Goal: Complete application form

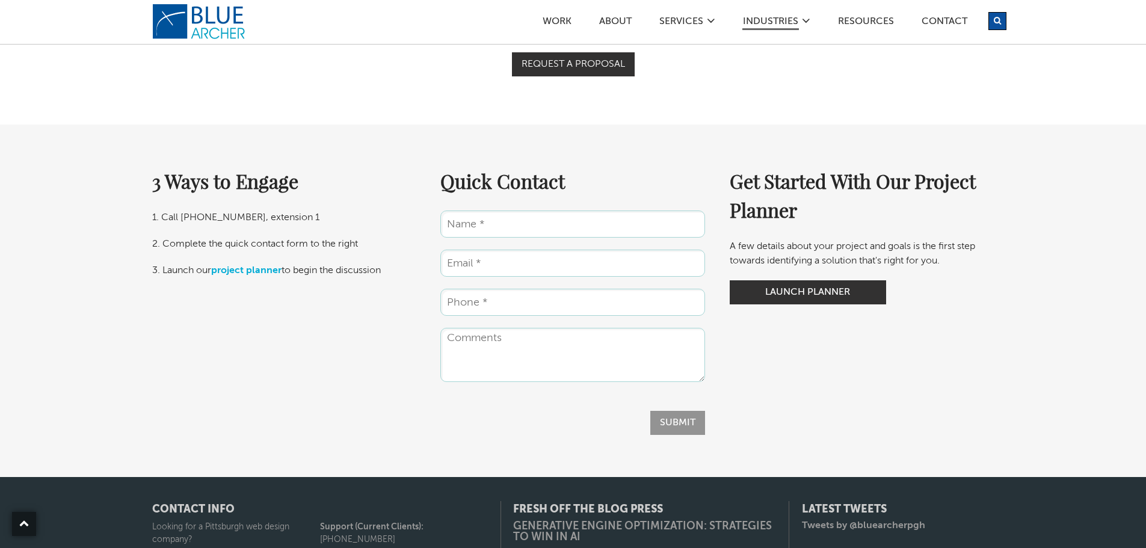
scroll to position [2205, 0]
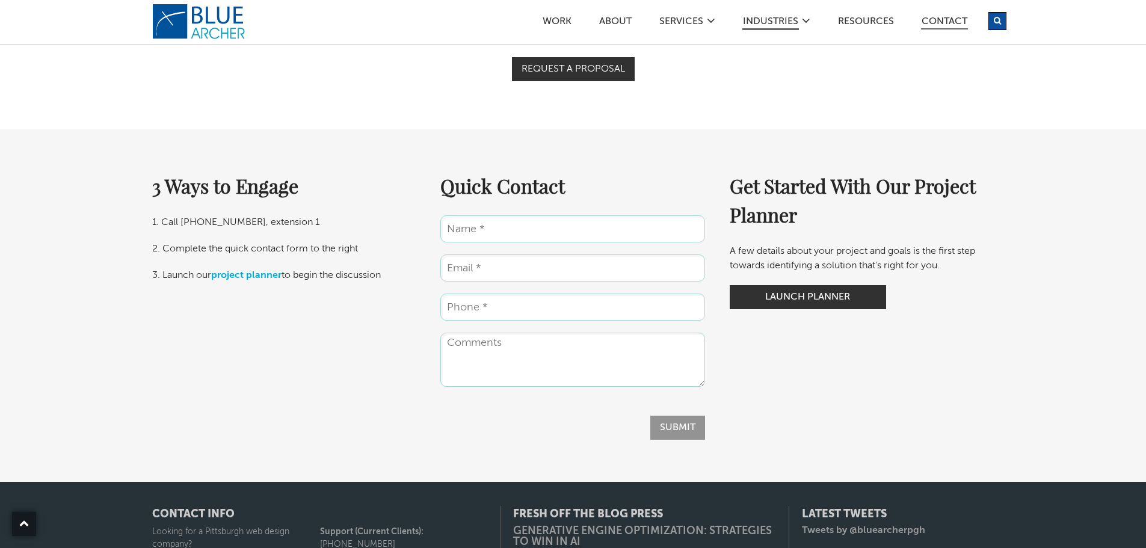
click at [944, 27] on link "Contact" at bounding box center [944, 23] width 47 height 13
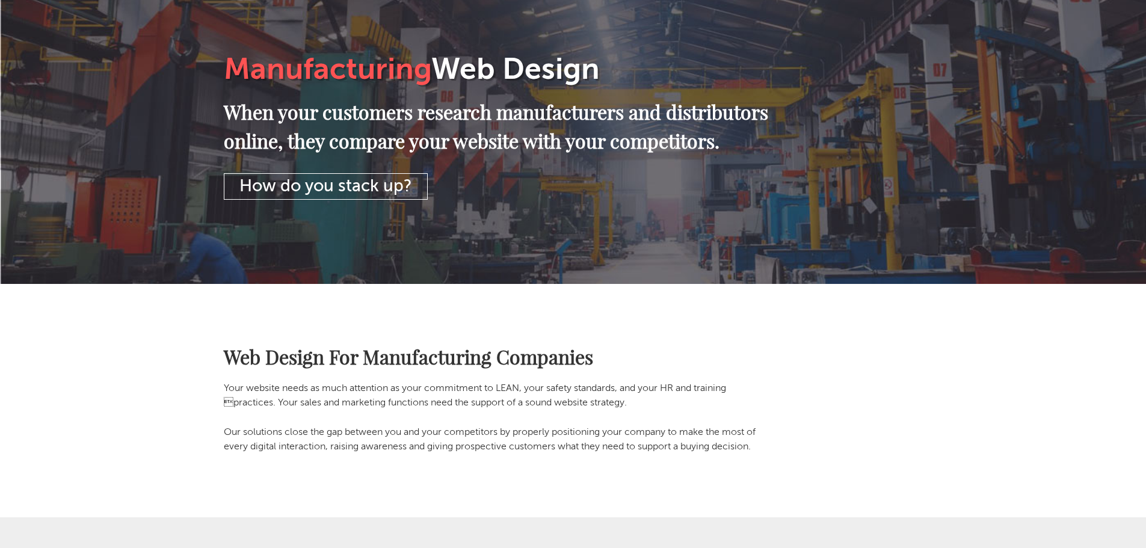
scroll to position [0, 0]
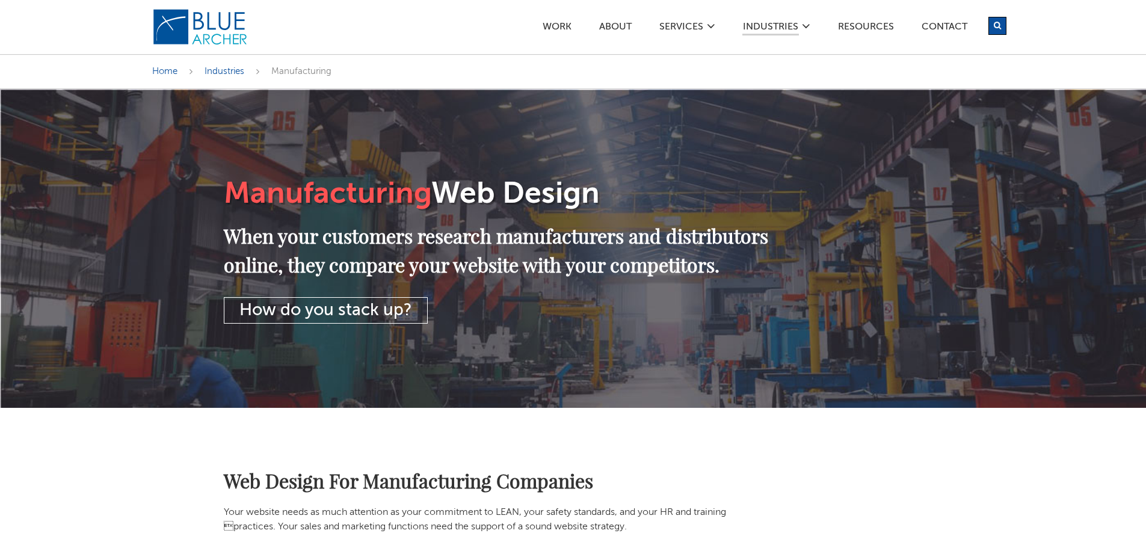
click at [462, 241] on h2 "When your customers research manufacturers and distributors online, they compar…" at bounding box center [500, 250] width 553 height 58
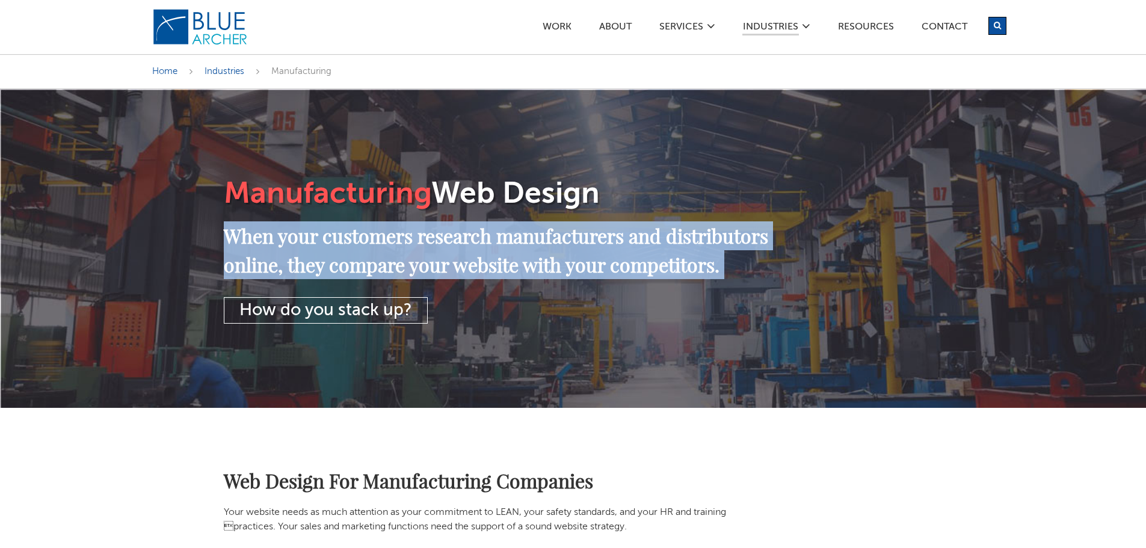
click at [462, 241] on h2 "When your customers research manufacturers and distributors online, they compar…" at bounding box center [500, 250] width 553 height 58
click at [454, 205] on div at bounding box center [454, 205] width 0 height 0
click at [464, 223] on h2 "When your customers research manufacturers and distributors online, they compar…" at bounding box center [500, 250] width 553 height 58
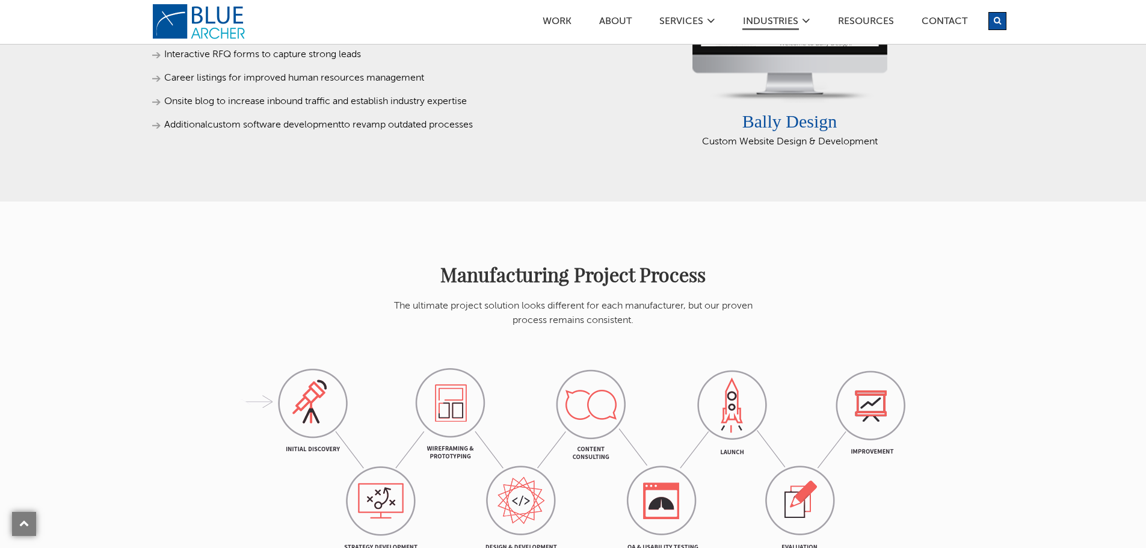
scroll to position [962, 0]
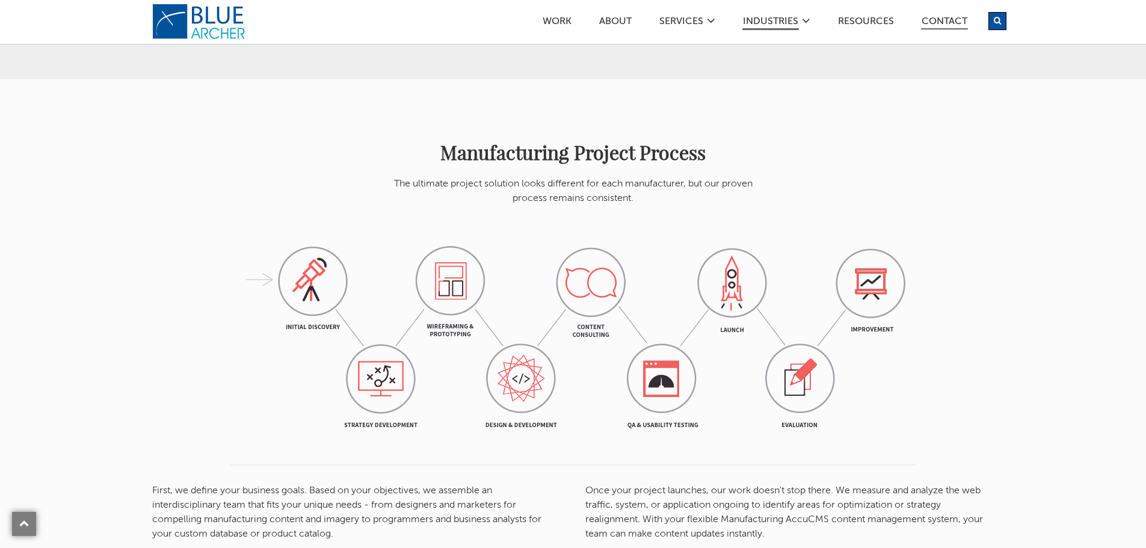
click at [935, 17] on link "Contact" at bounding box center [944, 23] width 47 height 13
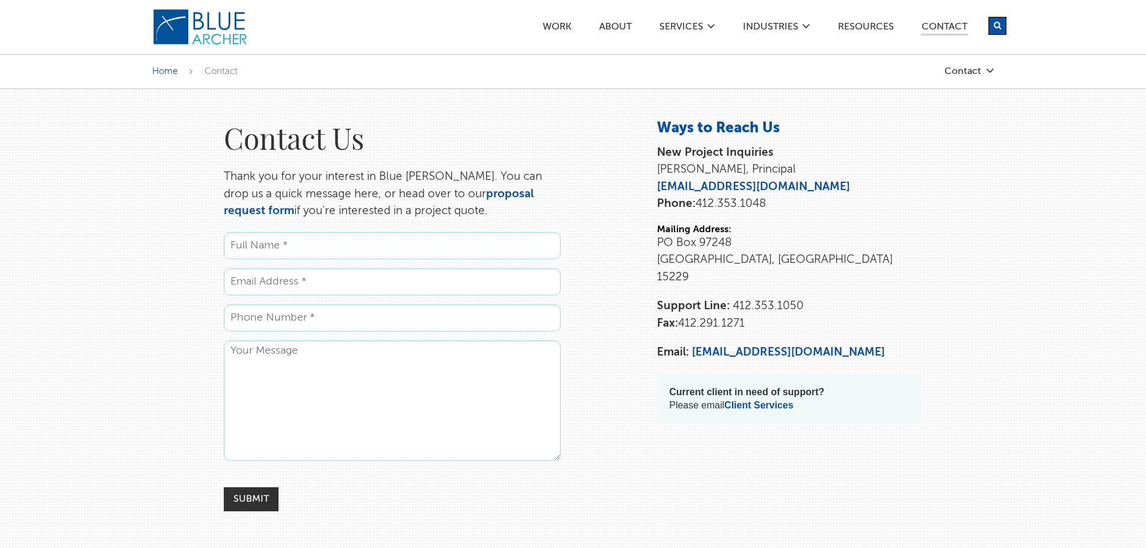
click at [431, 235] on input "Name *" at bounding box center [392, 245] width 337 height 27
click at [584, 200] on div "Contact Us Thank you for your interest in Blue Archer. You can drop us a quick …" at bounding box center [573, 315] width 866 height 392
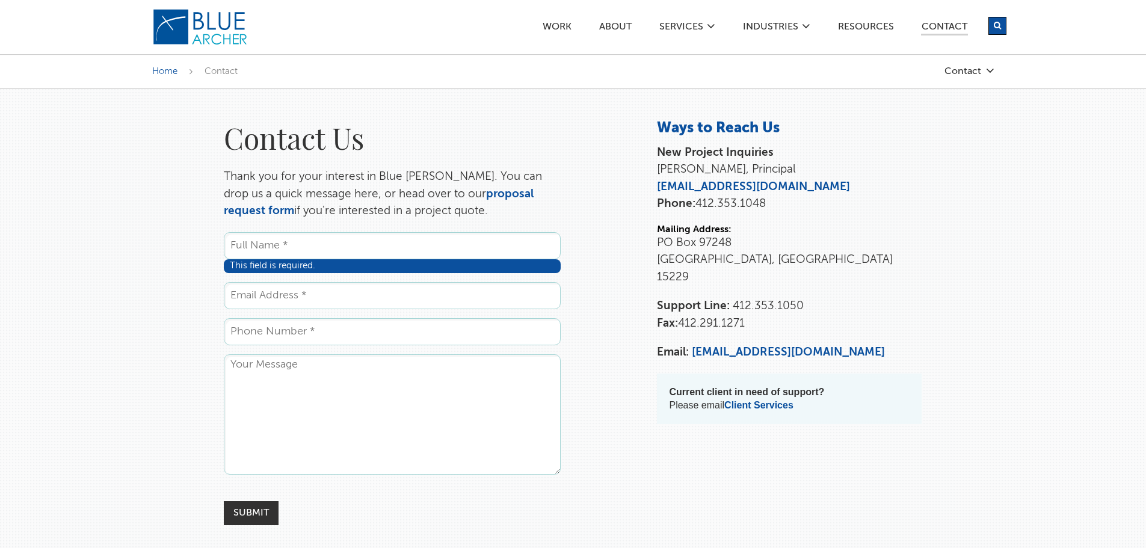
drag, startPoint x: 223, startPoint y: 177, endPoint x: 472, endPoint y: 209, distance: 251.1
click at [472, 209] on div "Contact Us Thank you for your interest in Blue Archer. You can drop us a quick …" at bounding box center [392, 322] width 361 height 406
click at [464, 218] on div at bounding box center [464, 218] width 0 height 0
click at [572, 210] on div "Contact Us Thank you for your interest in Blue Archer. You can drop us a quick …" at bounding box center [392, 322] width 361 height 406
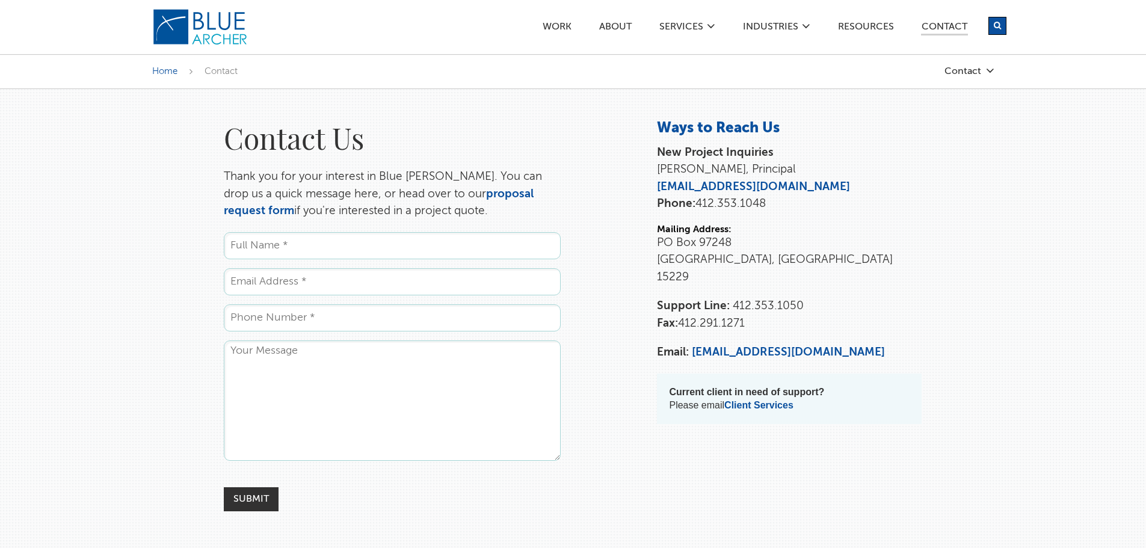
click at [322, 383] on textarea "Comments" at bounding box center [392, 400] width 337 height 120
paste textarea "Hello, We are a China-based B2B building materials exporter specializing in wpc…"
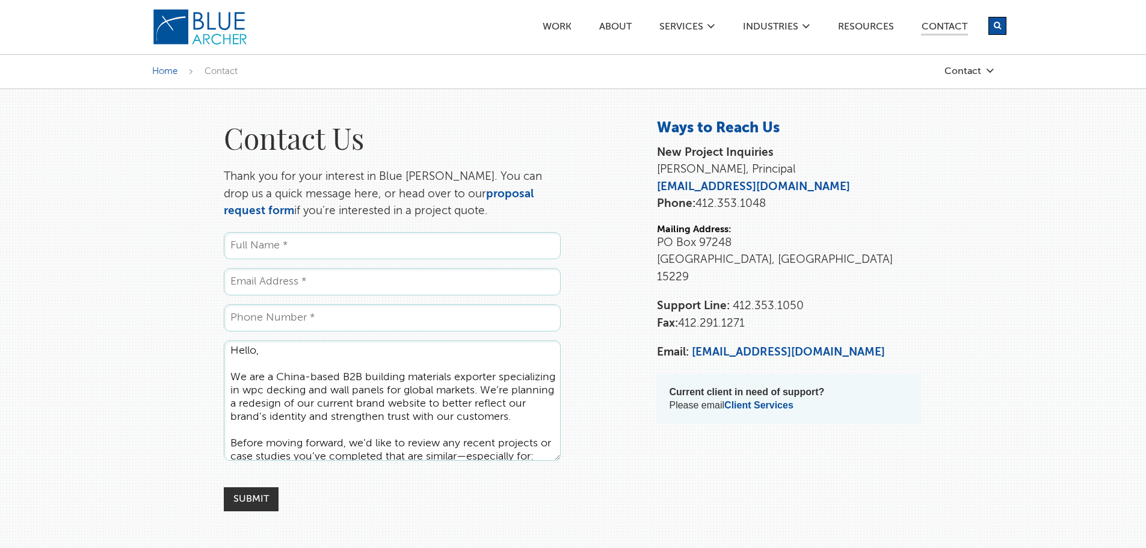
scroll to position [202, 0]
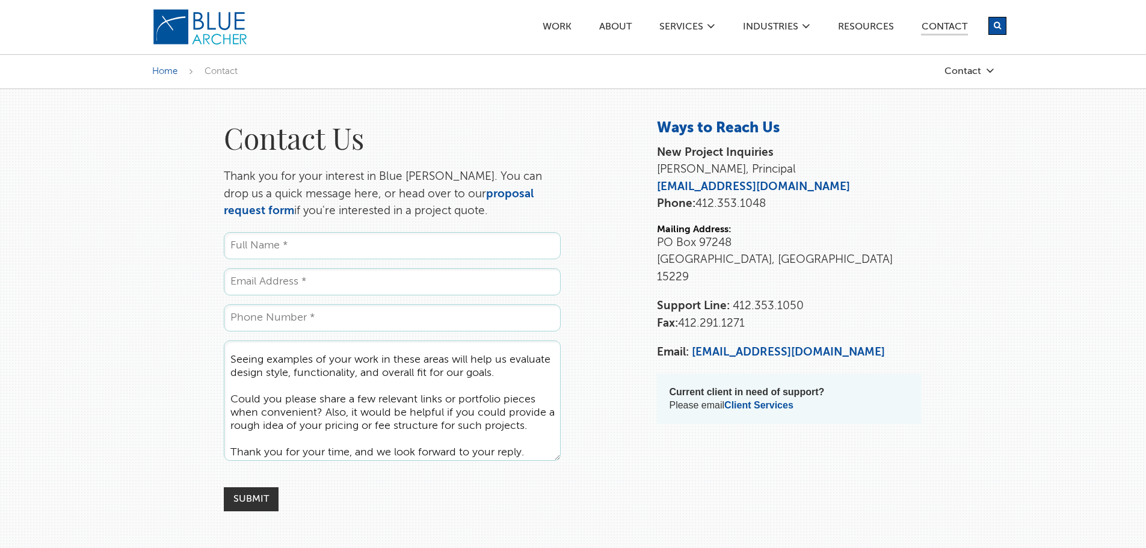
type textarea "Hello, We are a China-based B2B building materials exporter specializing in wpc…"
click at [306, 251] on input "Name *" at bounding box center [392, 245] width 337 height 27
type input "[PERSON_NAME]"
click at [272, 279] on input "Email *" at bounding box center [392, 281] width 337 height 27
type input "[PERSON_NAME][EMAIL_ADDRESS][DOMAIN_NAME]"
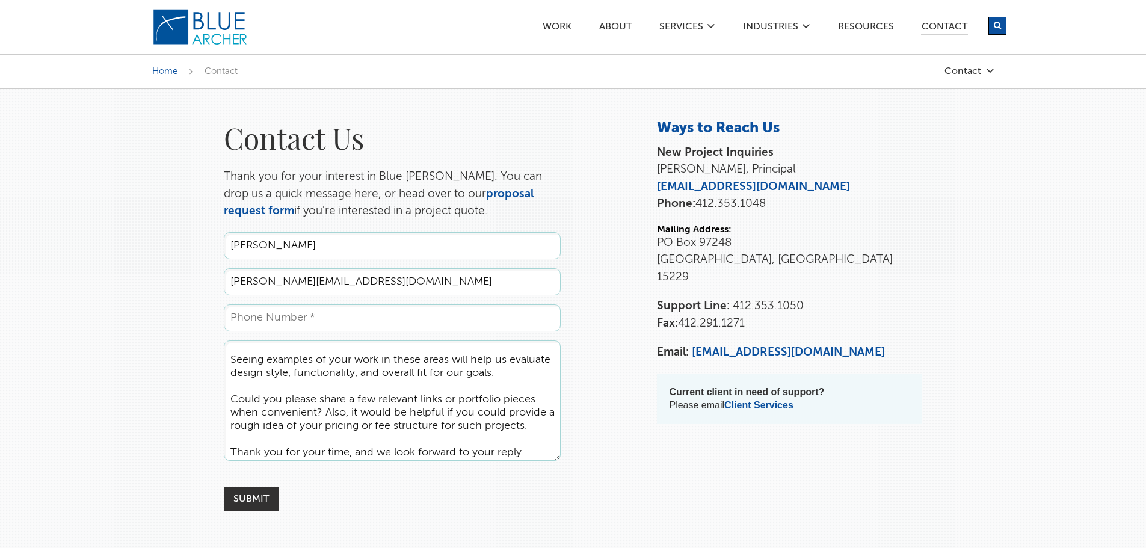
click at [324, 318] on input "Phone *" at bounding box center [392, 317] width 337 height 27
click at [60, 303] on div "Contact Us Thank you for your interest in Blue [PERSON_NAME]. You can drop us a…" at bounding box center [573, 548] width 1146 height 919
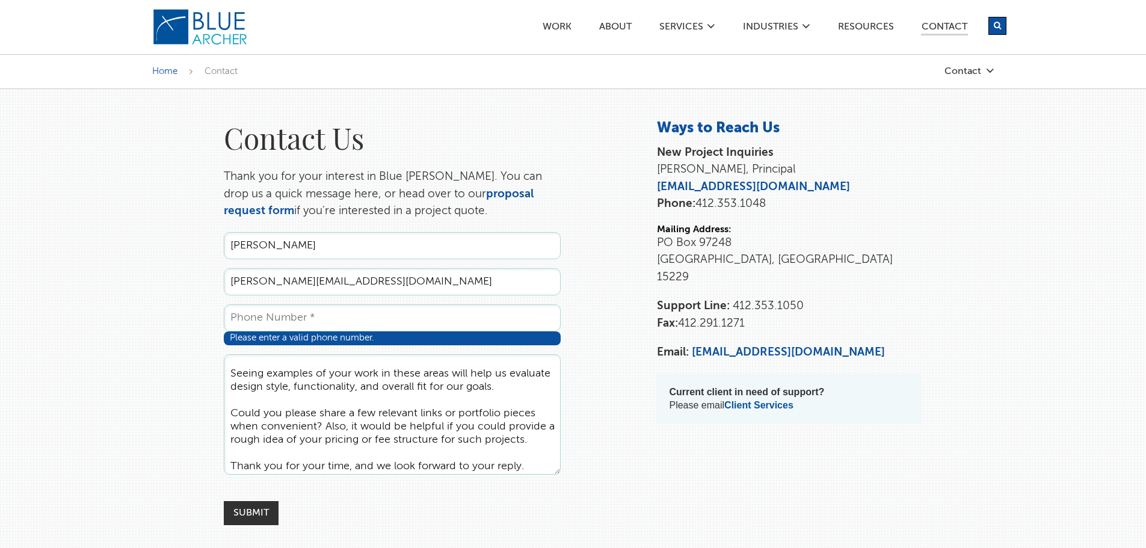
click at [233, 312] on input "Phone *" at bounding box center [392, 317] width 337 height 27
type input "[PHONE_NUMBER]"
click at [175, 310] on div "Contact Us Thank you for your interest in Blue [PERSON_NAME]. You can drop us a…" at bounding box center [573, 322] width 866 height 406
click at [615, 364] on div "Contact Us Thank you for your interest in Blue [PERSON_NAME]. You can drop us a…" at bounding box center [573, 322] width 866 height 406
click at [409, 395] on textarea "Hello, We are a China-based B2B building materials exporter specializing in wpc…" at bounding box center [392, 414] width 337 height 120
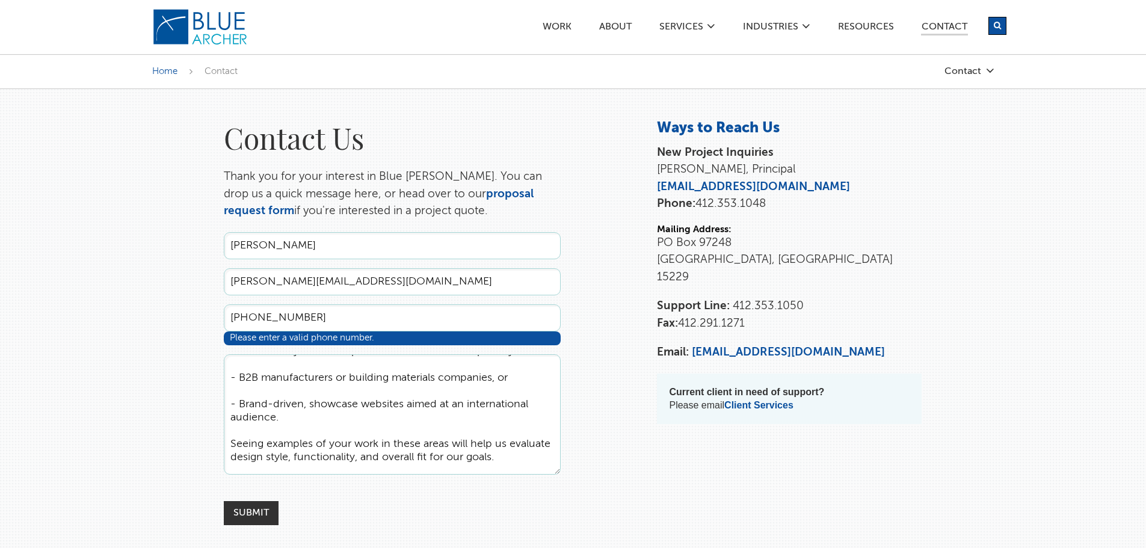
scroll to position [0, 0]
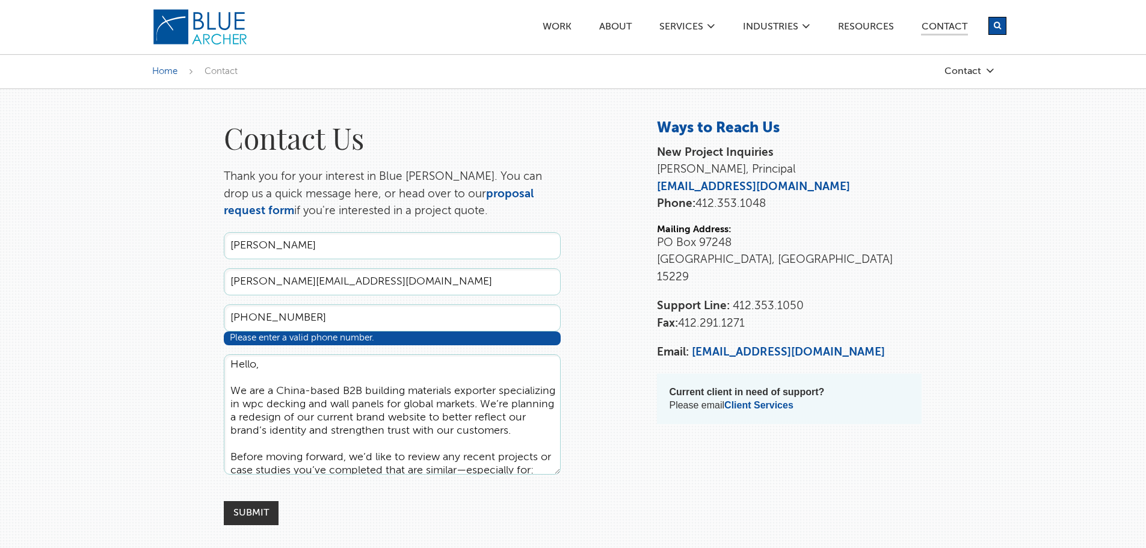
click at [256, 366] on textarea "Hello, We are a China-based B2B building materials exporter specializing in wpc…" at bounding box center [392, 414] width 337 height 120
click at [333, 397] on textarea "Hello, We are a China-based B2B building materials exporter specializing in wpc…" at bounding box center [392, 414] width 337 height 120
click at [354, 417] on textarea "Hello, We are a China-based B2B building materials exporter specializing in wpc…" at bounding box center [392, 414] width 337 height 120
click at [363, 438] on textarea "Hello, We are a China-based B2B building materials exporter specializing in wpc…" at bounding box center [392, 414] width 337 height 120
drag, startPoint x: 496, startPoint y: 387, endPoint x: 455, endPoint y: 389, distance: 41.5
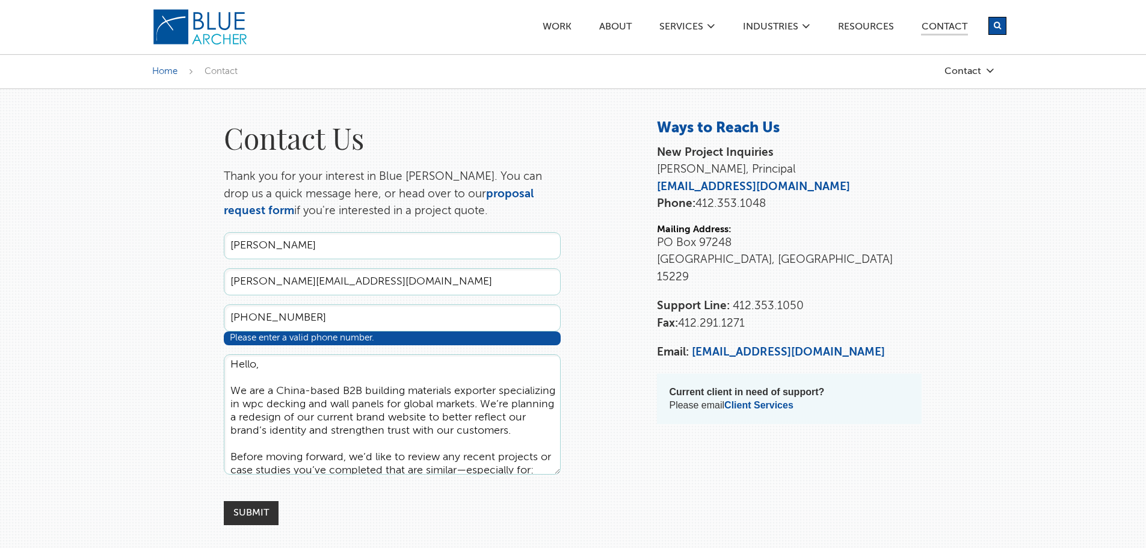
click at [455, 389] on textarea "Hello, We are a China-based B2B building materials exporter specializing in wpc…" at bounding box center [392, 414] width 337 height 120
paste textarea "manufactur"
click at [445, 418] on textarea "Hello, We are a China-based B2B building materials manufacturer specializing in…" at bounding box center [392, 414] width 337 height 120
type textarea "Hello, We are a China-based B2B building materials manufacturer specializing in…"
click at [381, 457] on textarea "Hello, We are a China-based B2B building materials manufacturer specializing in…" at bounding box center [392, 414] width 337 height 120
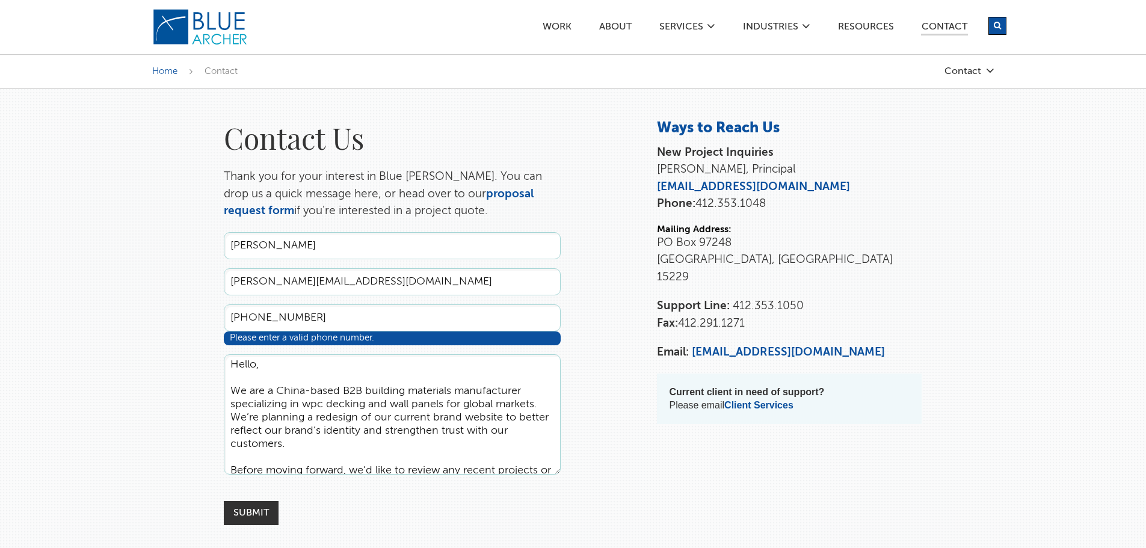
click at [354, 401] on textarea "Hello, We are a China-based B2B building materials manufacturer specializing in…" at bounding box center [392, 414] width 337 height 120
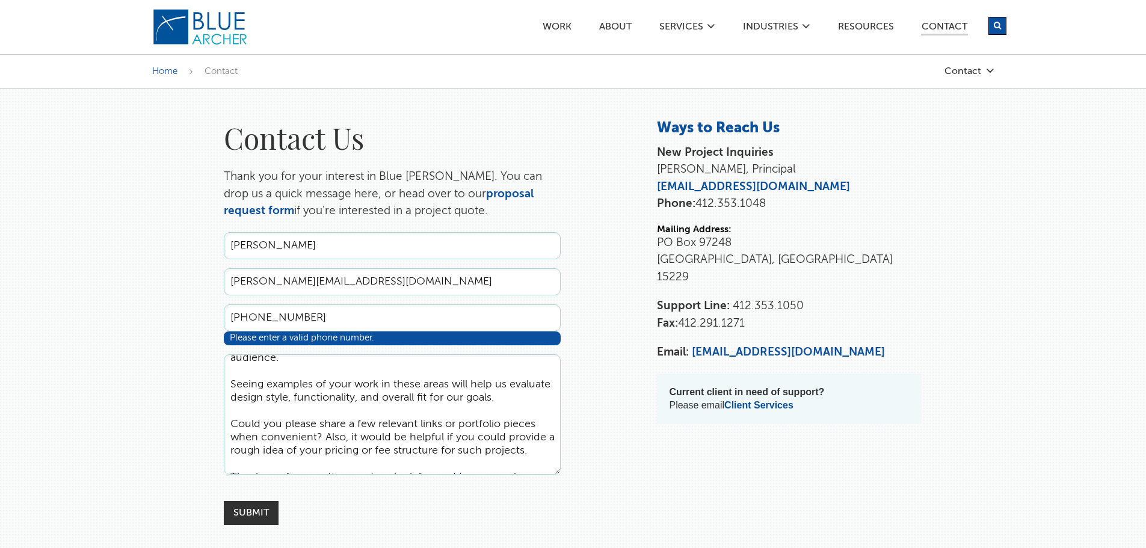
scroll to position [203, 0]
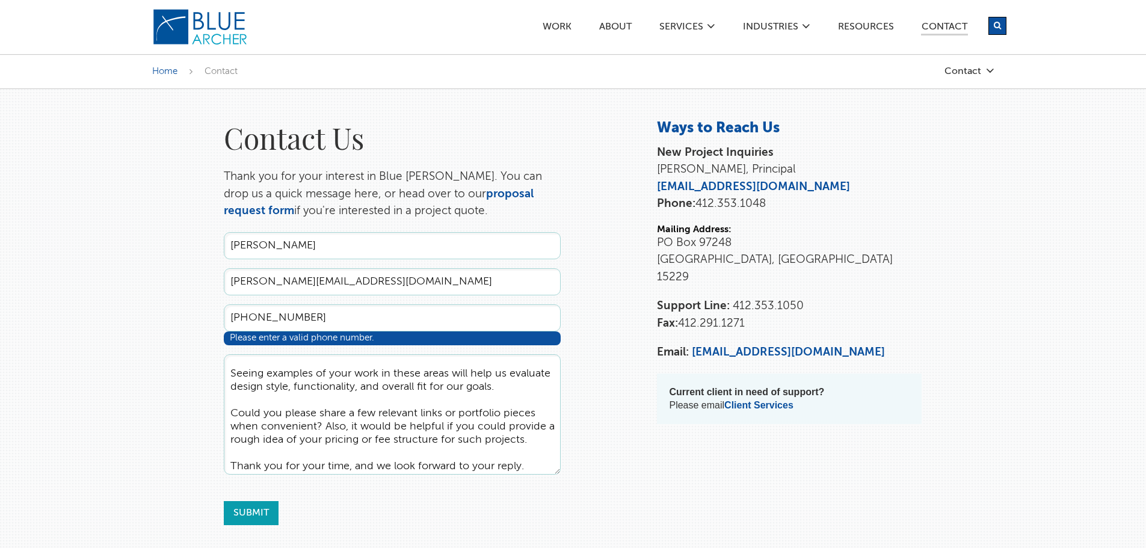
click at [267, 514] on input "Submit" at bounding box center [251, 513] width 55 height 24
click at [510, 401] on textarea "Hello, We are a China-based B2B building materials manufacturer specializing in…" at bounding box center [392, 414] width 337 height 120
click at [437, 308] on input "[PHONE_NUMBER]" at bounding box center [392, 317] width 337 height 27
click at [252, 313] on input "[PHONE_NUMBER]" at bounding box center [392, 317] width 337 height 27
click at [422, 339] on div "Please enter a valid phone number." at bounding box center [392, 338] width 337 height 14
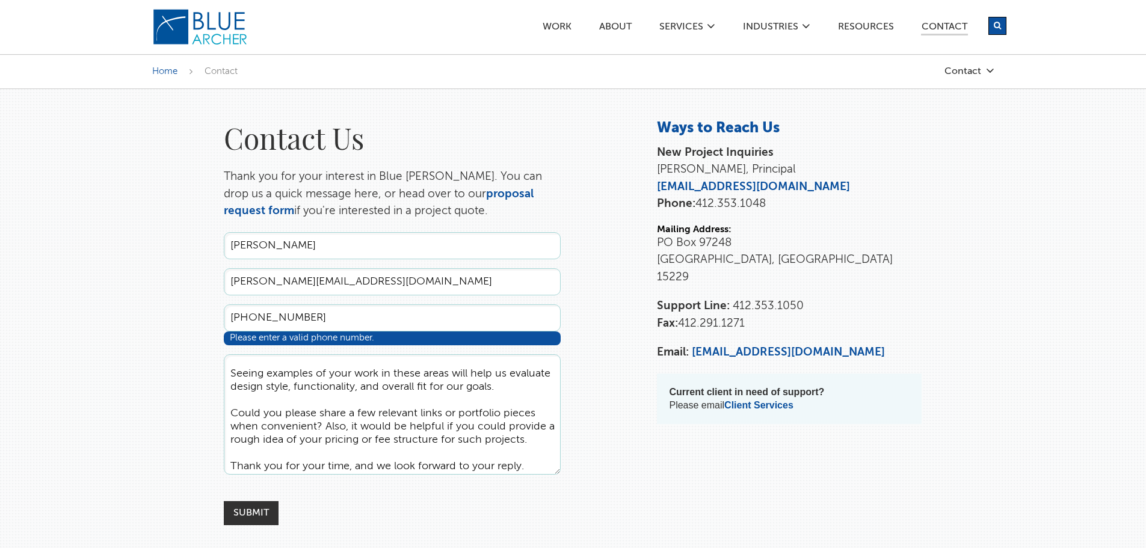
drag, startPoint x: 422, startPoint y: 336, endPoint x: 355, endPoint y: 323, distance: 67.4
click at [422, 335] on div "Please enter a valid phone number." at bounding box center [392, 338] width 337 height 14
click at [268, 319] on input "[PHONE_NUMBER]" at bounding box center [392, 317] width 337 height 27
drag, startPoint x: 252, startPoint y: 317, endPoint x: 153, endPoint y: 318, distance: 98.6
click at [155, 318] on div "Contact Us Thank you for your interest in Blue [PERSON_NAME]. You can drop us a…" at bounding box center [573, 322] width 866 height 406
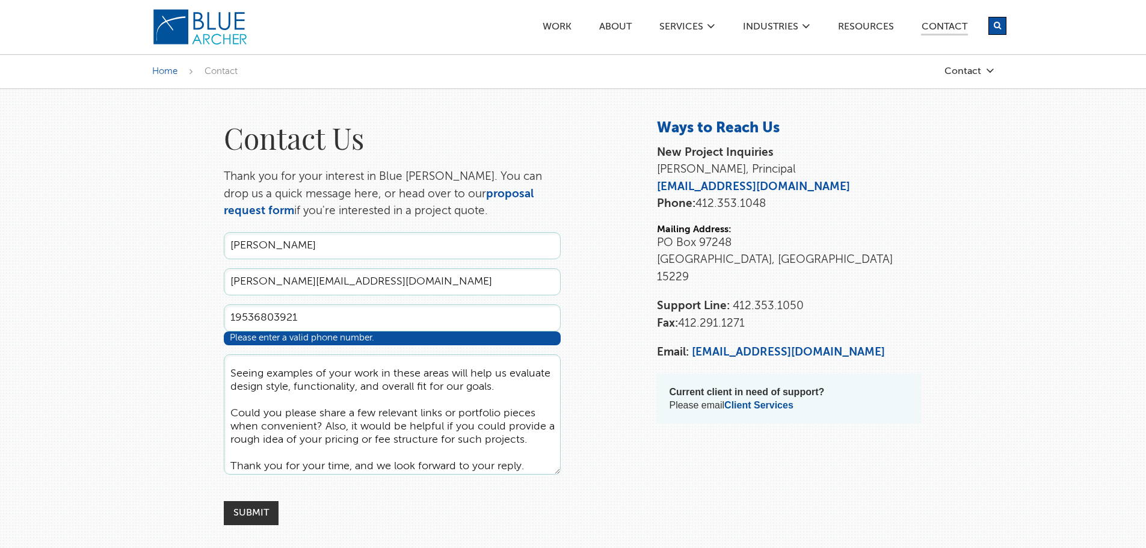
type input "19536803921"
click at [121, 342] on div "Contact Us Thank you for your interest in Blue [PERSON_NAME]. You can drop us a…" at bounding box center [573, 555] width 1146 height 933
click at [278, 316] on input "19536803921" at bounding box center [392, 317] width 337 height 27
click at [360, 315] on input "19536803921" at bounding box center [392, 317] width 337 height 27
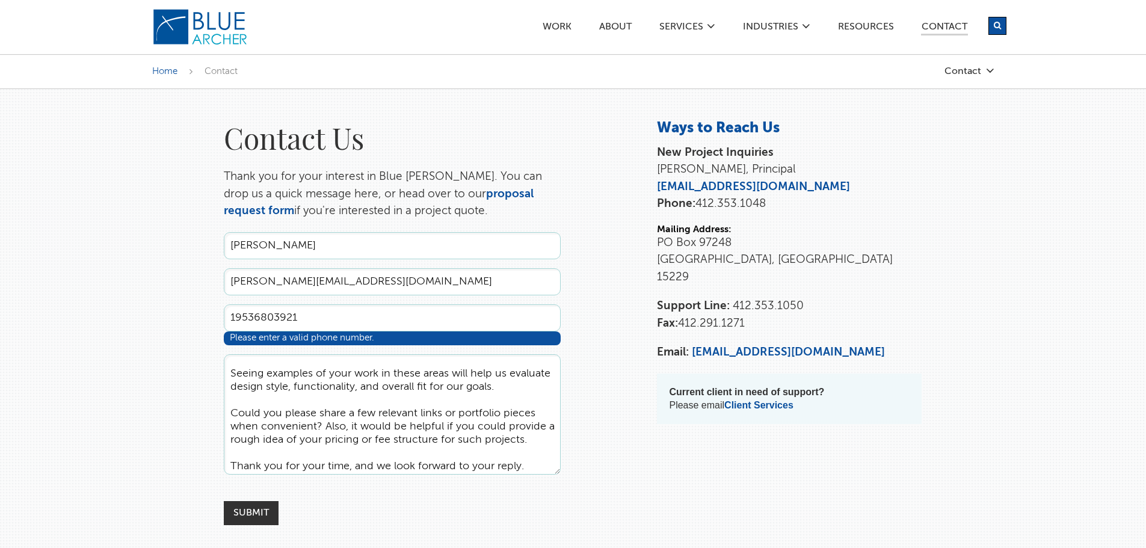
click at [360, 315] on input "19536803921" at bounding box center [392, 317] width 337 height 27
click at [604, 332] on div "Contact Us Thank you for your interest in Blue [PERSON_NAME]. You can drop us a…" at bounding box center [573, 322] width 866 height 406
click at [411, 323] on input "Phone *" at bounding box center [392, 317] width 337 height 27
type input "[PHONE_NUMBER]"
click at [346, 339] on div "Please enter a valid phone number." at bounding box center [392, 338] width 337 height 14
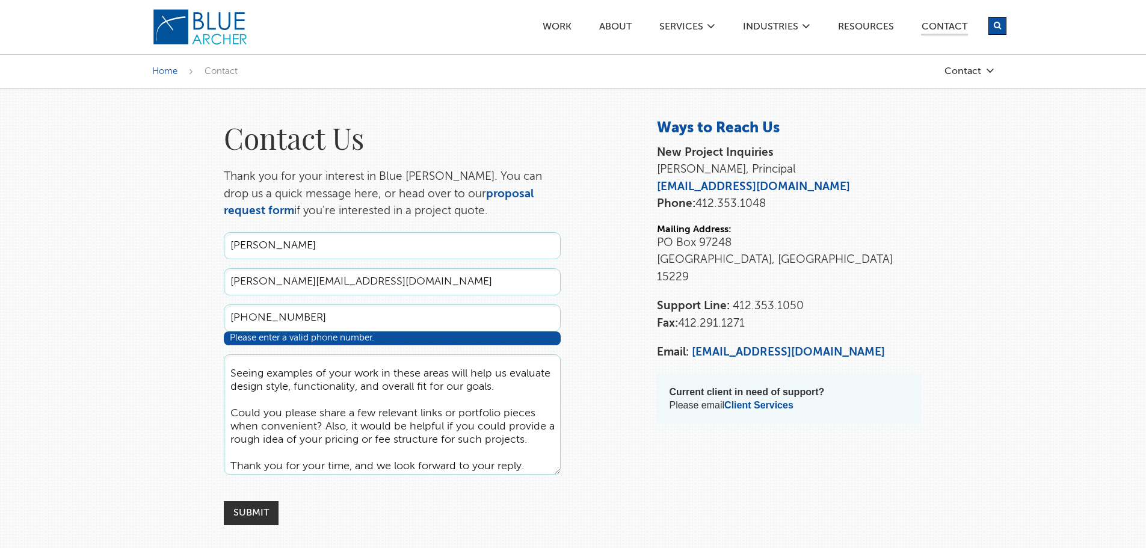
drag, startPoint x: 357, startPoint y: 336, endPoint x: 380, endPoint y: 331, distance: 23.9
click at [358, 336] on div "Please enter a valid phone number." at bounding box center [392, 338] width 337 height 14
click at [380, 331] on div "Please enter a valid phone number." at bounding box center [392, 338] width 337 height 14
click at [389, 325] on input "[PHONE_NUMBER]" at bounding box center [392, 317] width 337 height 27
click at [430, 317] on input "[PHONE_NUMBER]" at bounding box center [392, 317] width 337 height 27
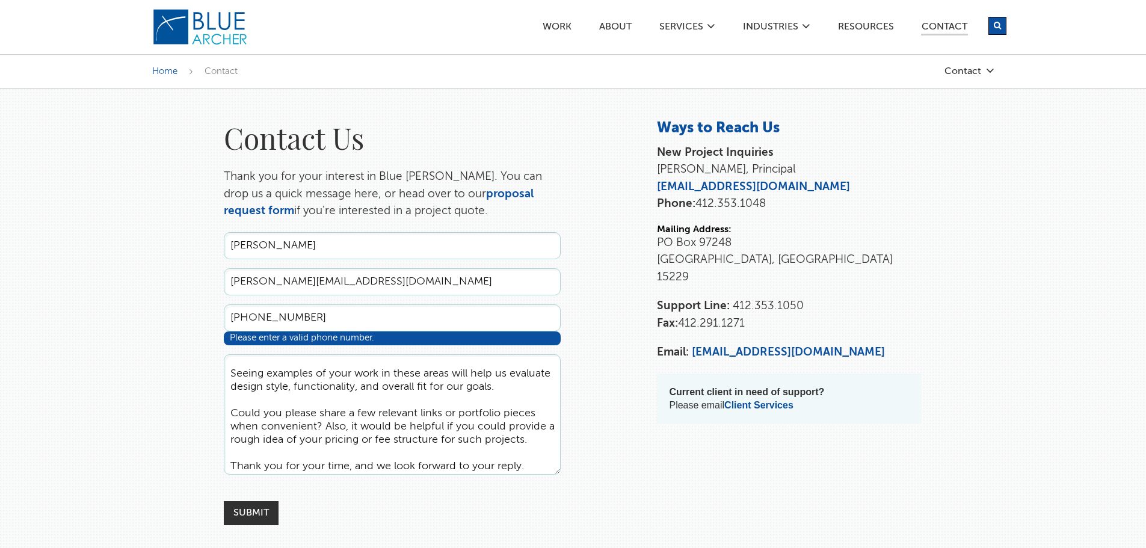
click at [621, 336] on div "Contact Us Thank you for your interest in Blue [PERSON_NAME]. You can drop us a…" at bounding box center [573, 322] width 866 height 406
click at [634, 348] on div "Contact Us Thank you for your interest in Blue [PERSON_NAME]. You can drop us a…" at bounding box center [573, 322] width 866 height 406
drag, startPoint x: 849, startPoint y: 340, endPoint x: 767, endPoint y: 349, distance: 81.7
click at [767, 349] on div "Contact Ways to Reach Us New Project Inquiries [PERSON_NAME], Principal [EMAIL_…" at bounding box center [789, 279] width 289 height 320
click at [849, 344] on p "Email: [EMAIL_ADDRESS][DOMAIN_NAME]" at bounding box center [789, 352] width 265 height 17
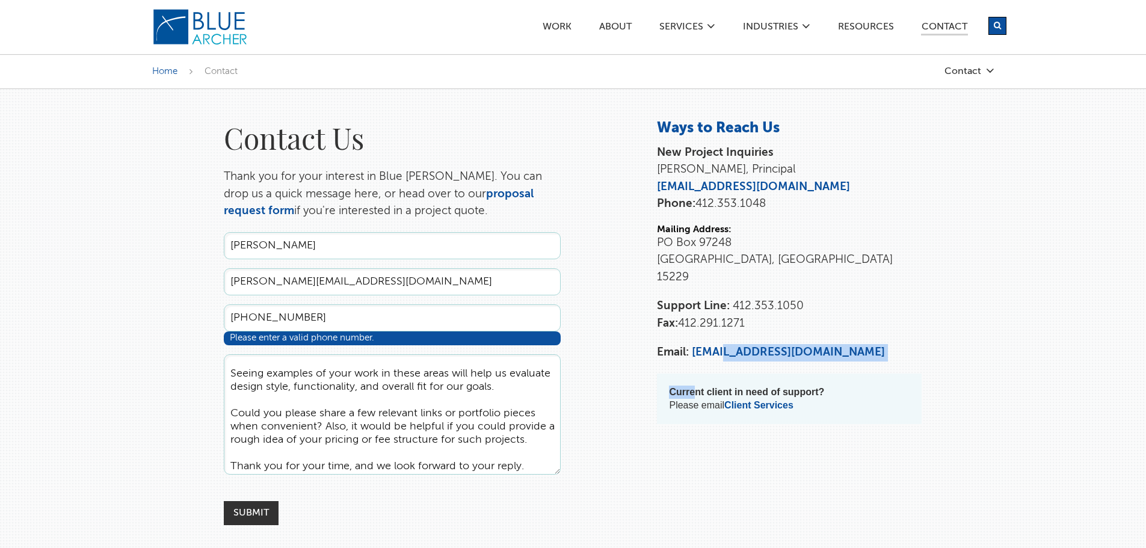
drag, startPoint x: 693, startPoint y: 347, endPoint x: 720, endPoint y: 342, distance: 26.9
click at [720, 342] on div "Contact Ways to Reach Us New Project Inquiries [PERSON_NAME], Principal [EMAIL_…" at bounding box center [789, 279] width 289 height 320
click at [834, 344] on p "Email: [EMAIL_ADDRESS][DOMAIN_NAME]" at bounding box center [789, 352] width 265 height 17
drag, startPoint x: 813, startPoint y: 336, endPoint x: 693, endPoint y: 334, distance: 120.3
click at [693, 344] on p "Email: [EMAIL_ADDRESS][DOMAIN_NAME]" at bounding box center [789, 352] width 265 height 17
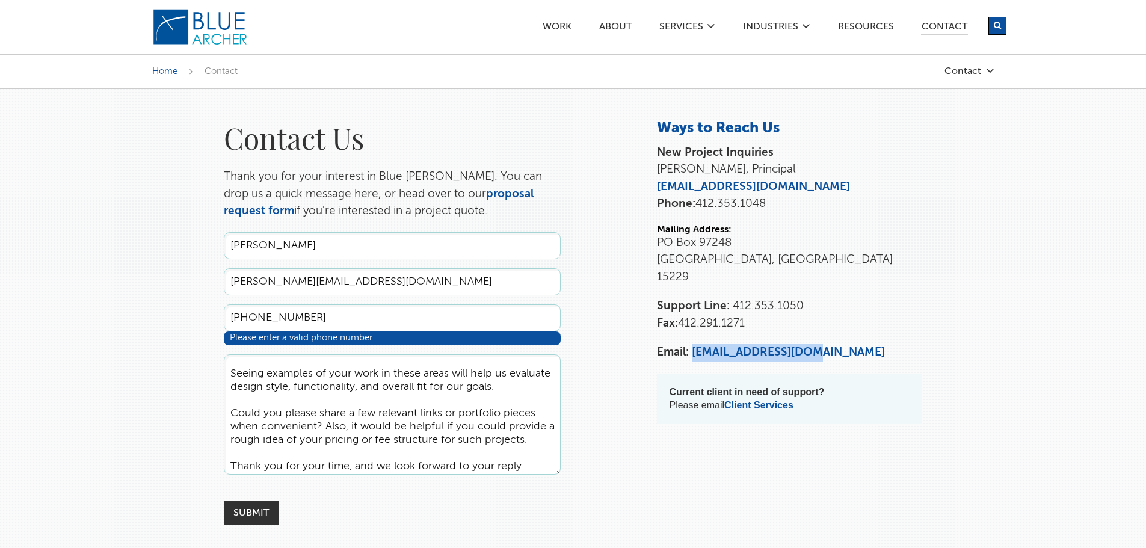
copy link "[EMAIL_ADDRESS][DOMAIN_NAME]"
click at [928, 327] on div "Contact Ways to Reach Us New Project Inquiries [PERSON_NAME], Principal [EMAIL_…" at bounding box center [789, 279] width 289 height 320
click at [728, 156] on strong "New Project Inquiries" at bounding box center [715, 152] width 117 height 11
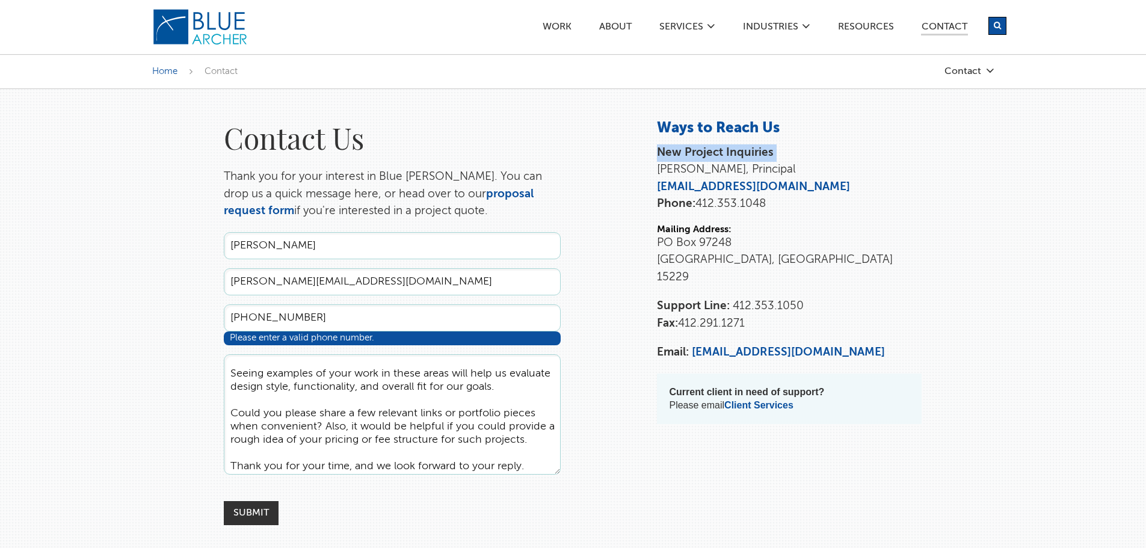
click at [720, 159] on div at bounding box center [720, 159] width 0 height 0
click at [882, 158] on p "New Project Inquiries [PERSON_NAME], Principal [EMAIL_ADDRESS][DOMAIN_NAME] Pho…" at bounding box center [789, 178] width 265 height 69
drag, startPoint x: 818, startPoint y: 332, endPoint x: 693, endPoint y: 337, distance: 124.6
click at [693, 344] on p "Email: [EMAIL_ADDRESS][DOMAIN_NAME]" at bounding box center [789, 352] width 265 height 17
copy link "[EMAIL_ADDRESS][DOMAIN_NAME]"
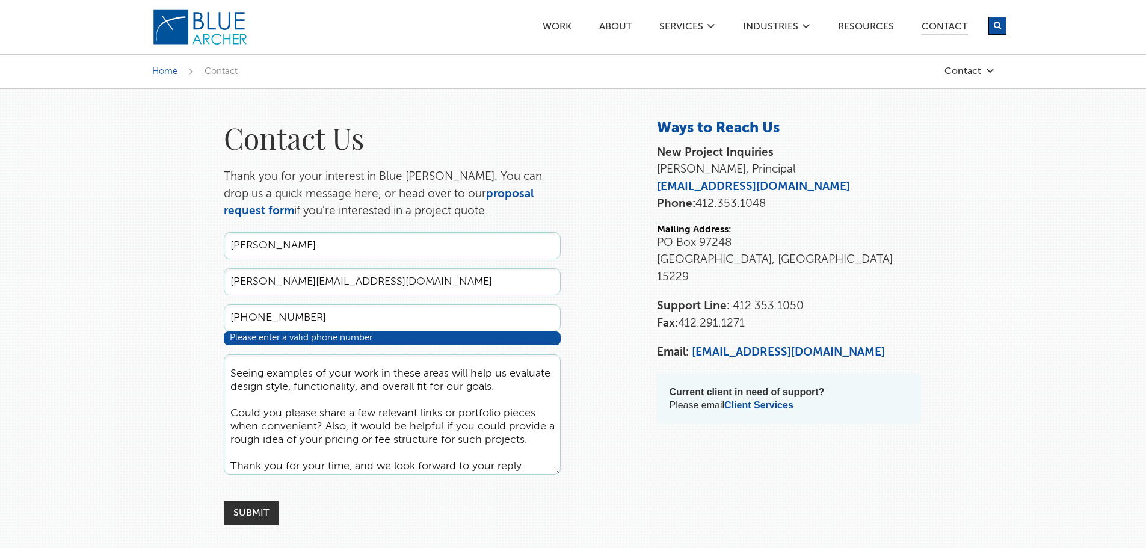
click at [773, 472] on div "Contact Us Thank you for your interest in Blue [PERSON_NAME]. You can drop us a…" at bounding box center [573, 322] width 866 height 406
click at [546, 148] on h1 "Contact Us" at bounding box center [392, 137] width 337 height 37
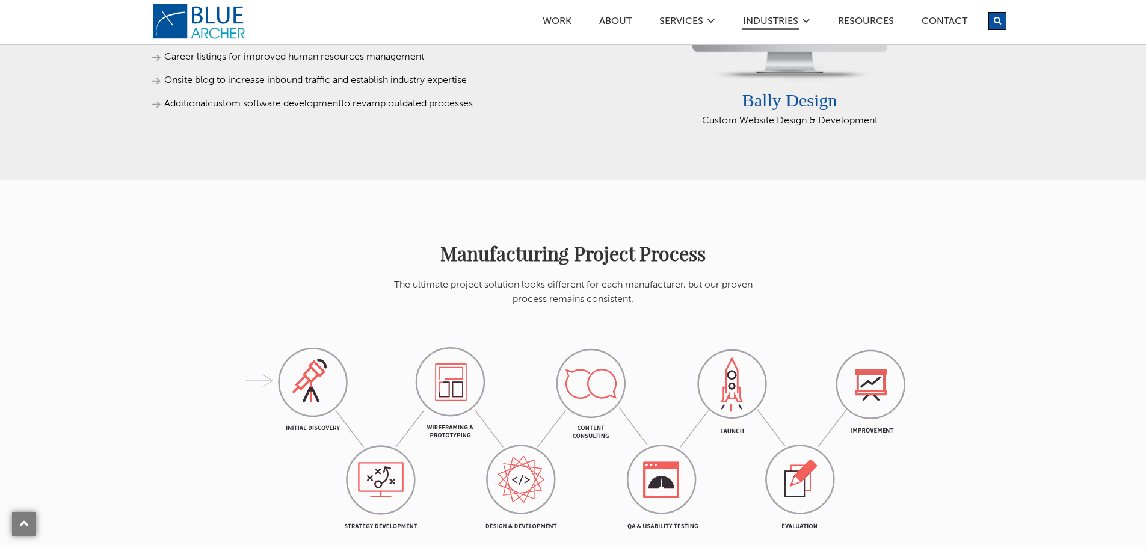
scroll to position [753, 0]
